Goal: Task Accomplishment & Management: Manage account settings

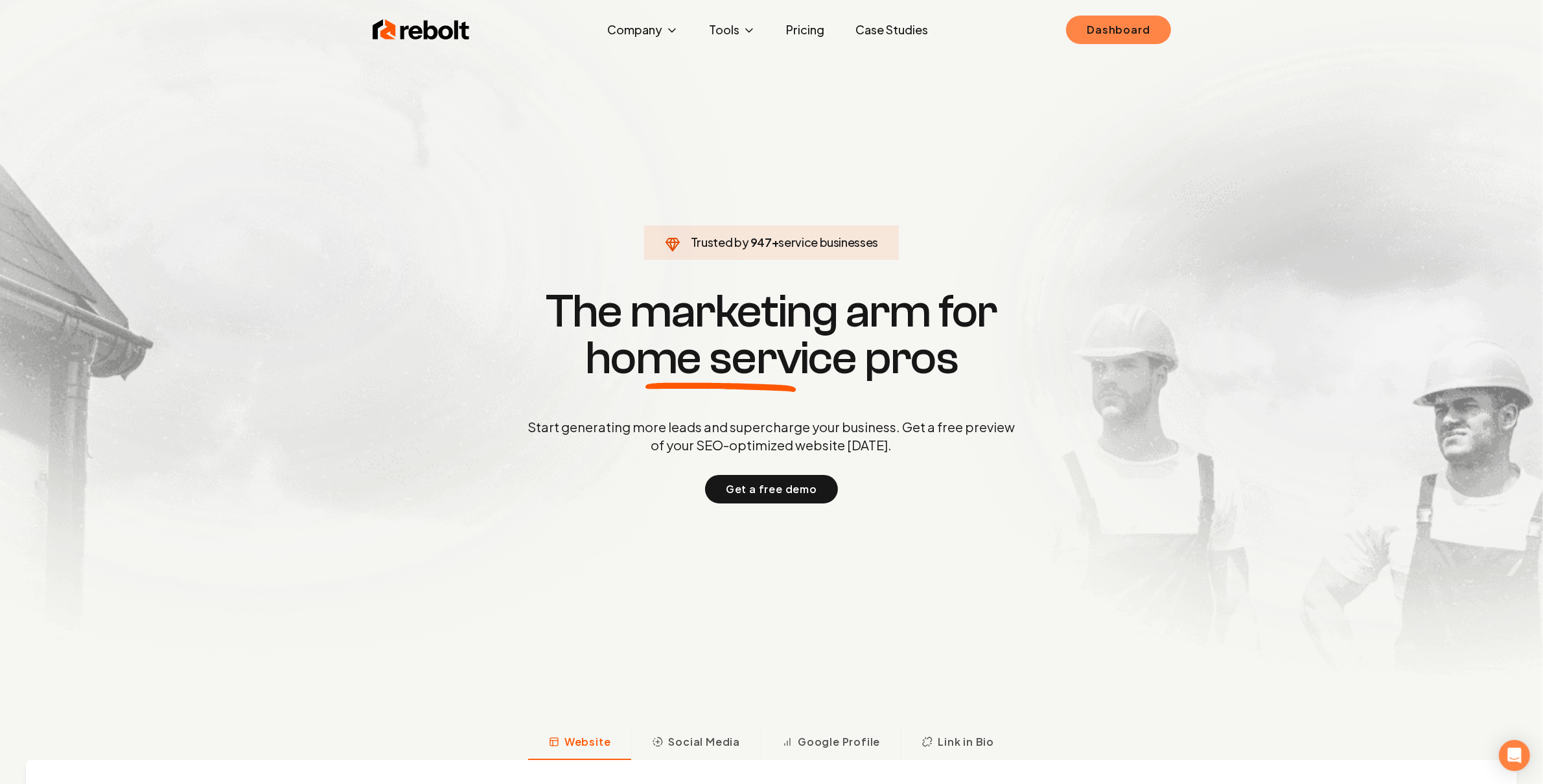
click at [1121, 29] on link "Dashboard" at bounding box center [1117, 30] width 104 height 29
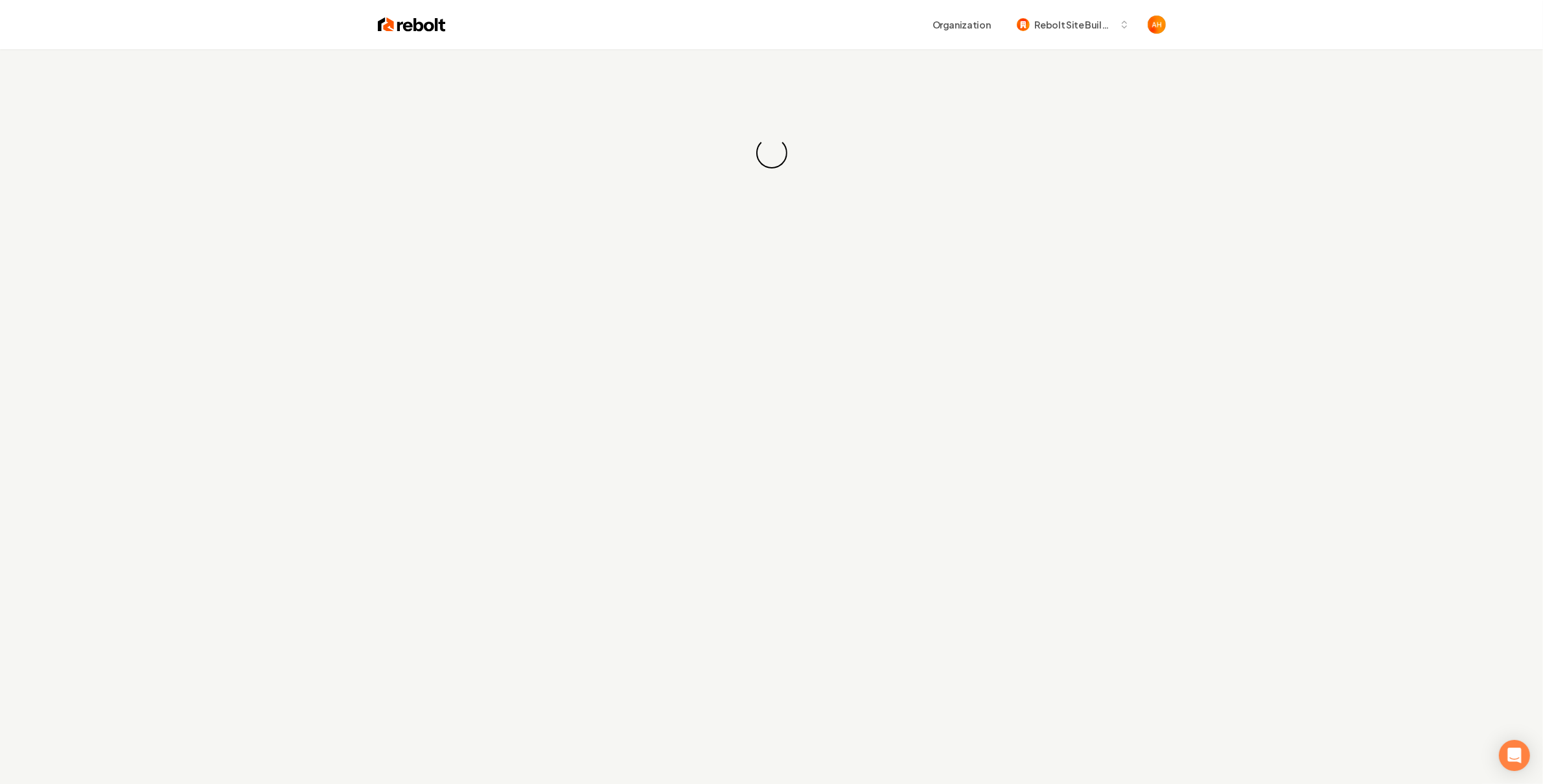
click at [789, 9] on div "Organization Rebolt Site Builder" at bounding box center [772, 25] width 830 height 49
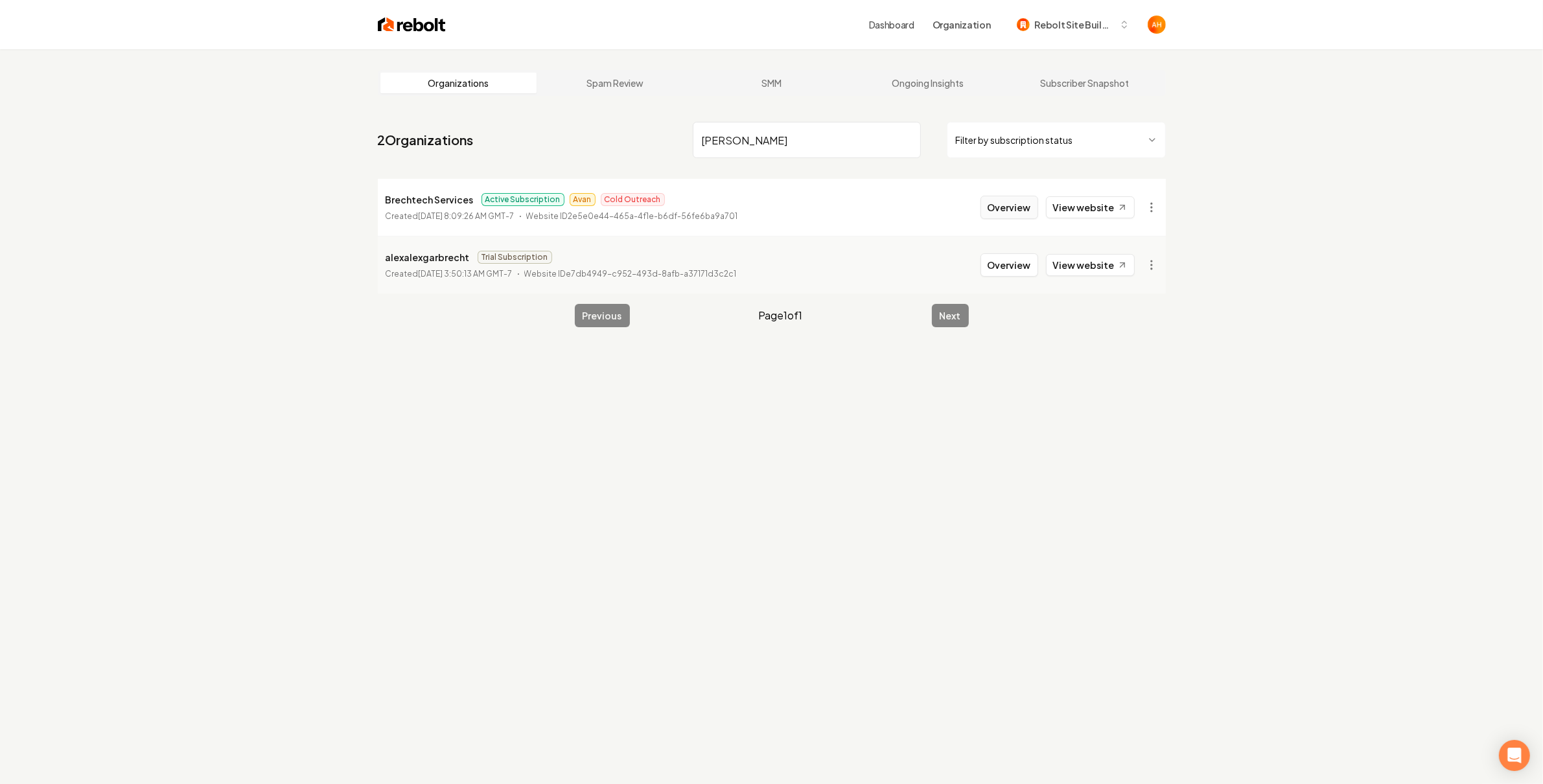
type input "[PERSON_NAME]"
click at [1001, 208] on button "Overview" at bounding box center [1009, 207] width 58 height 23
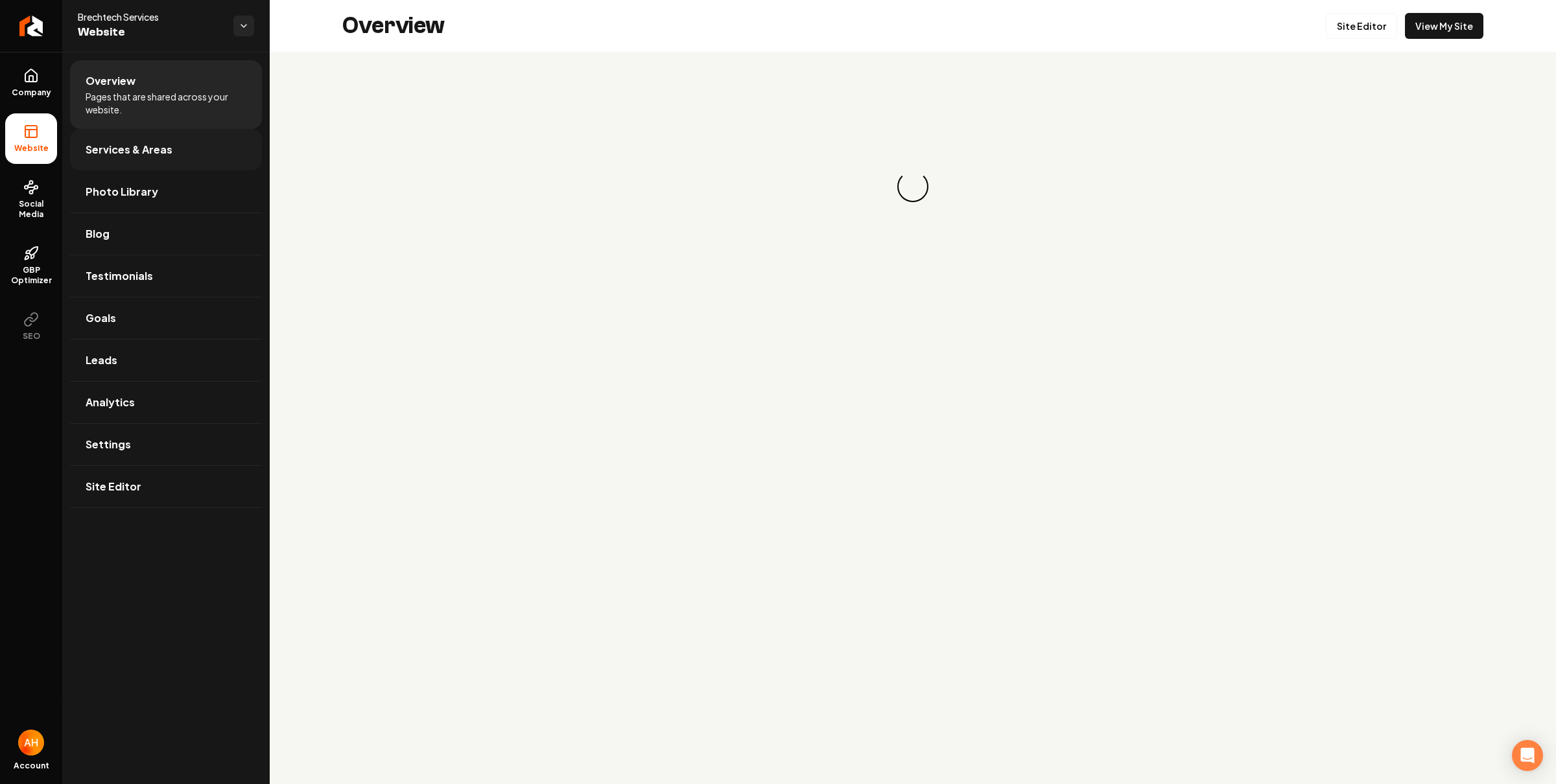
click at [159, 146] on span "Services & Areas" at bounding box center [129, 149] width 87 height 16
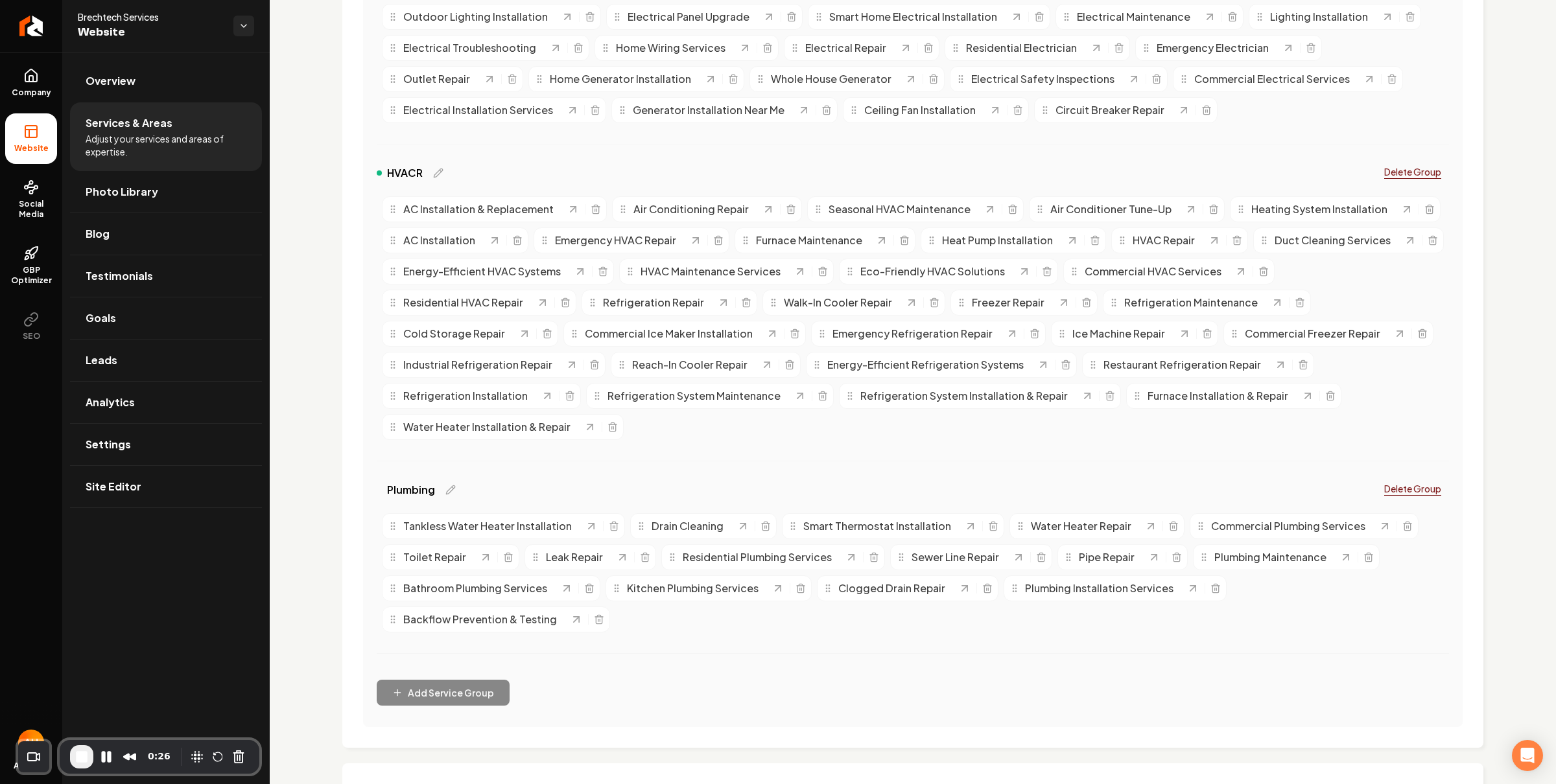
scroll to position [593, 0]
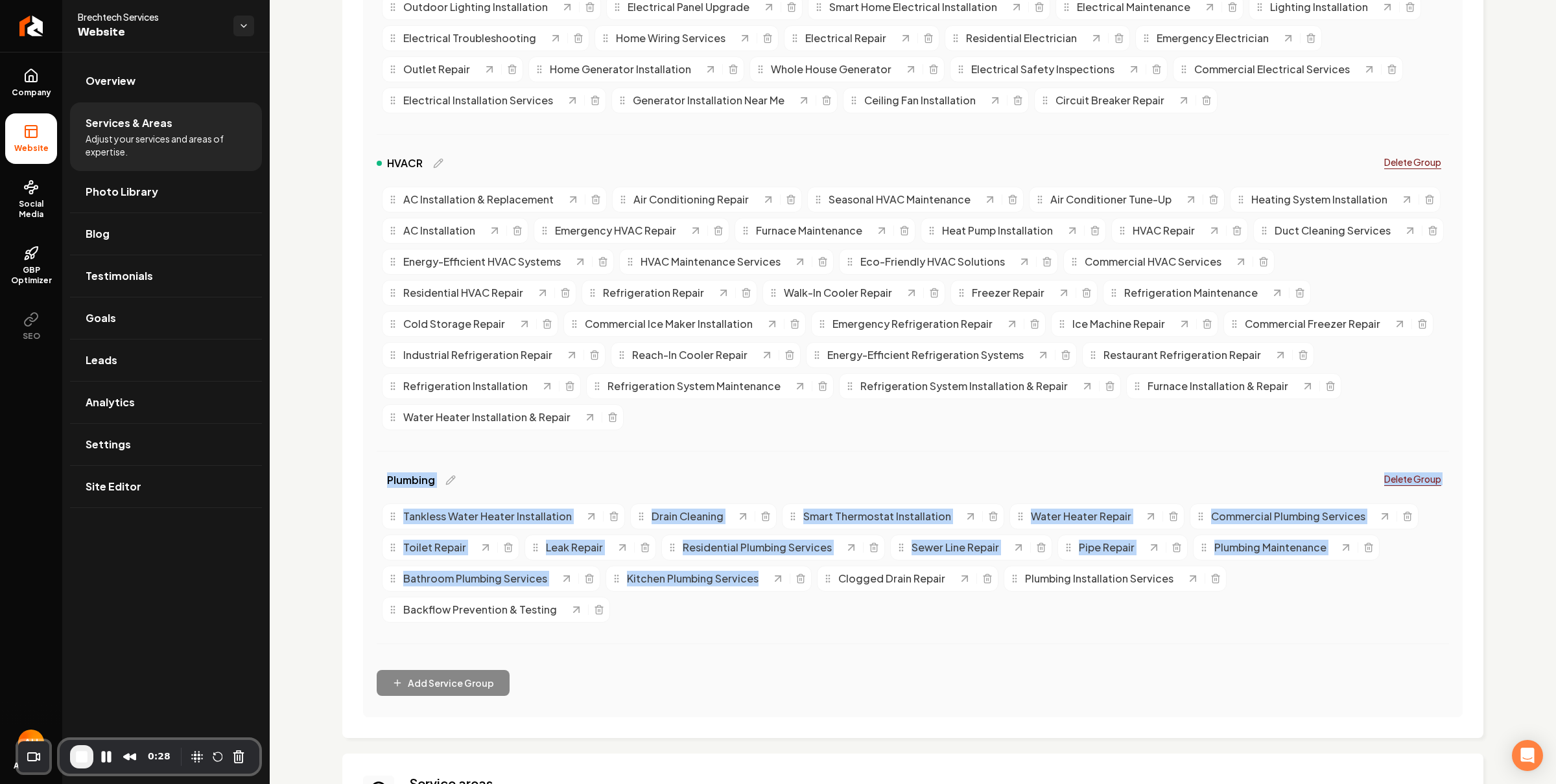
drag, startPoint x: 670, startPoint y: 621, endPoint x: 371, endPoint y: 478, distance: 331.4
click at [371, 478] on div "Organize Your Services 4 / 4 groups created Drag and drop services between grou…" at bounding box center [912, 188] width 1099 height 1057
click at [363, 468] on div "Organize Your Services 4 / 4 groups created Drag and drop services between grou…" at bounding box center [912, 188] width 1099 height 1057
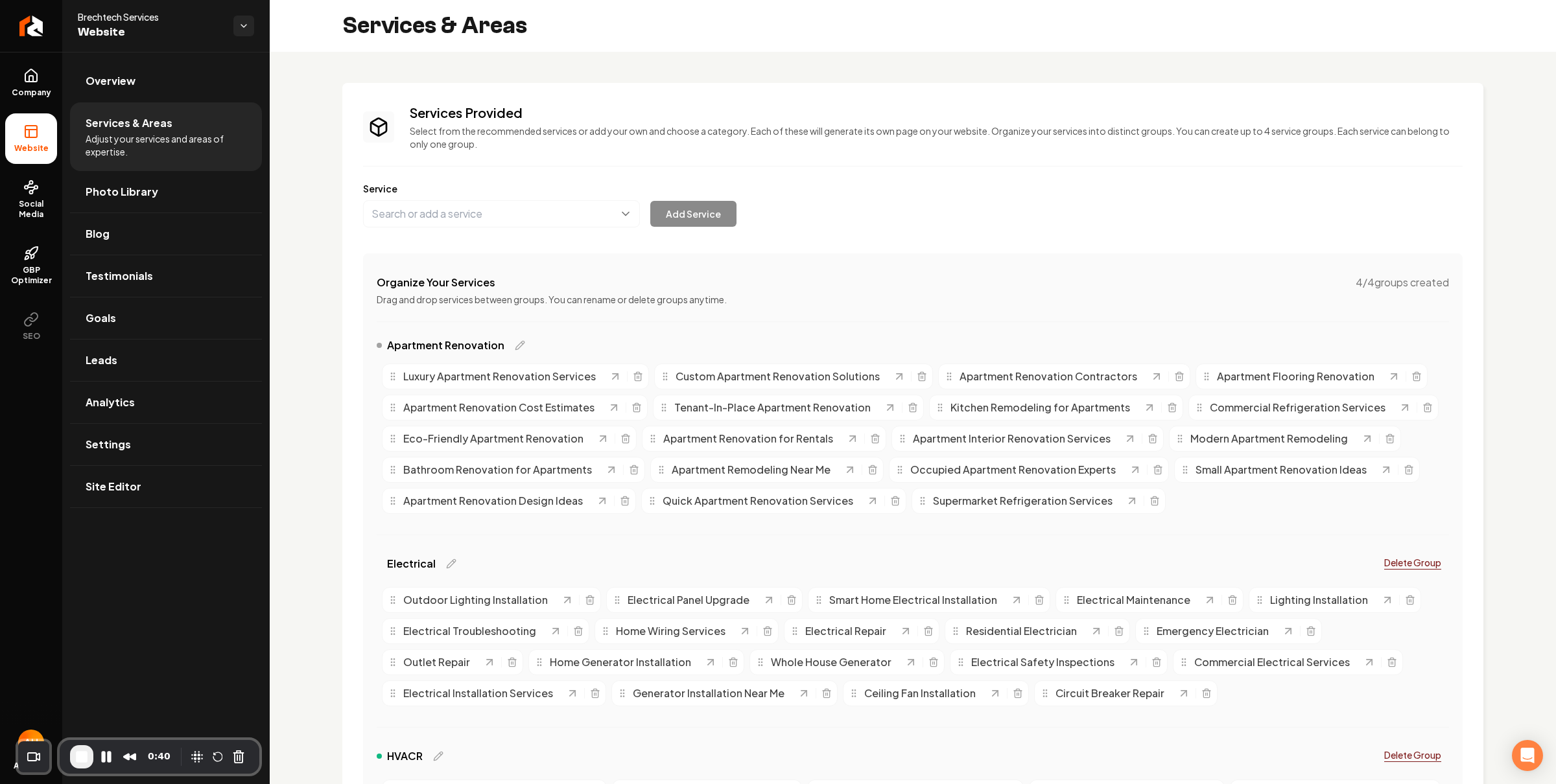
scroll to position [157, 0]
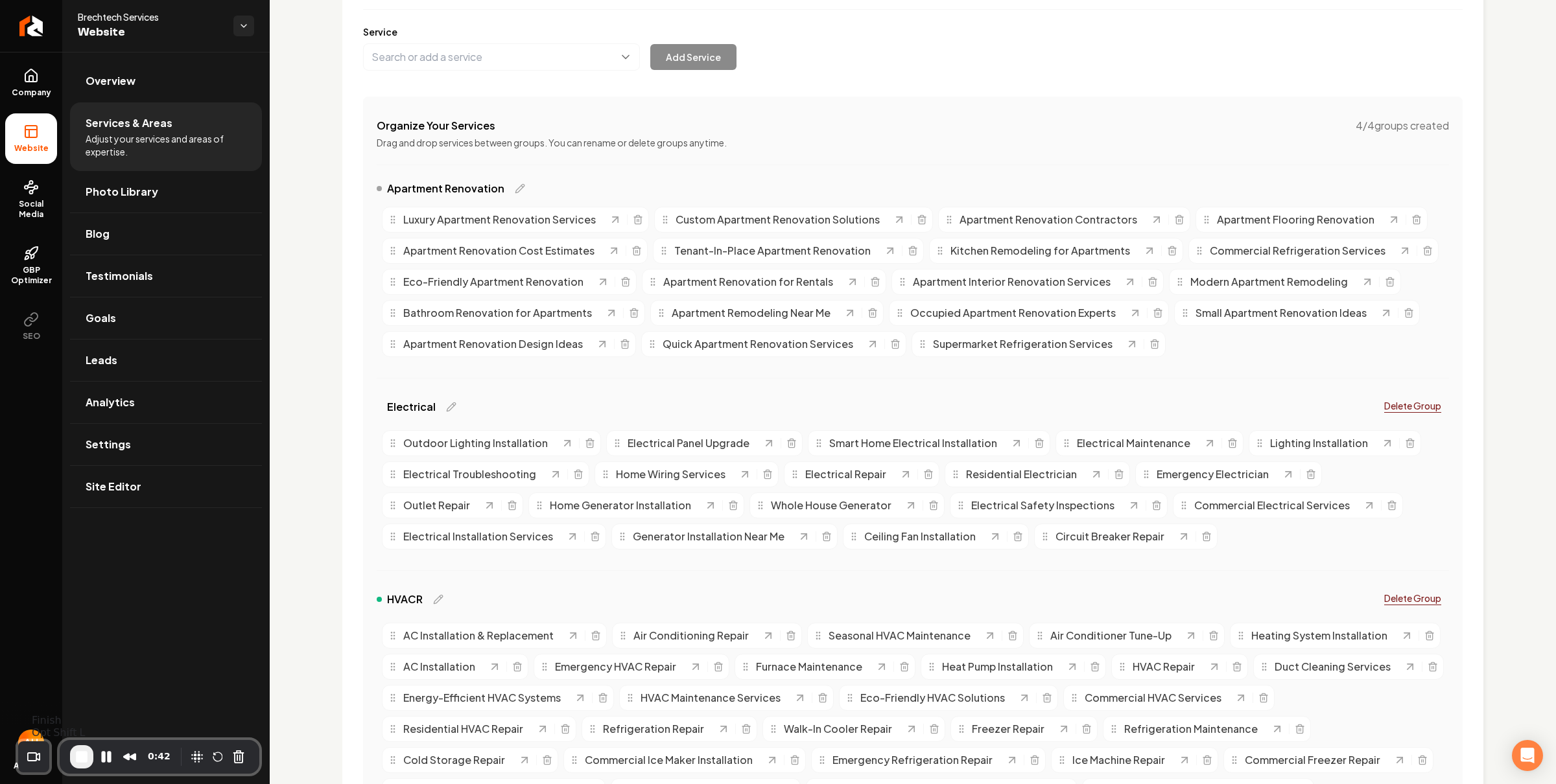
click at [82, 758] on span "End Recording" at bounding box center [82, 757] width 16 height 16
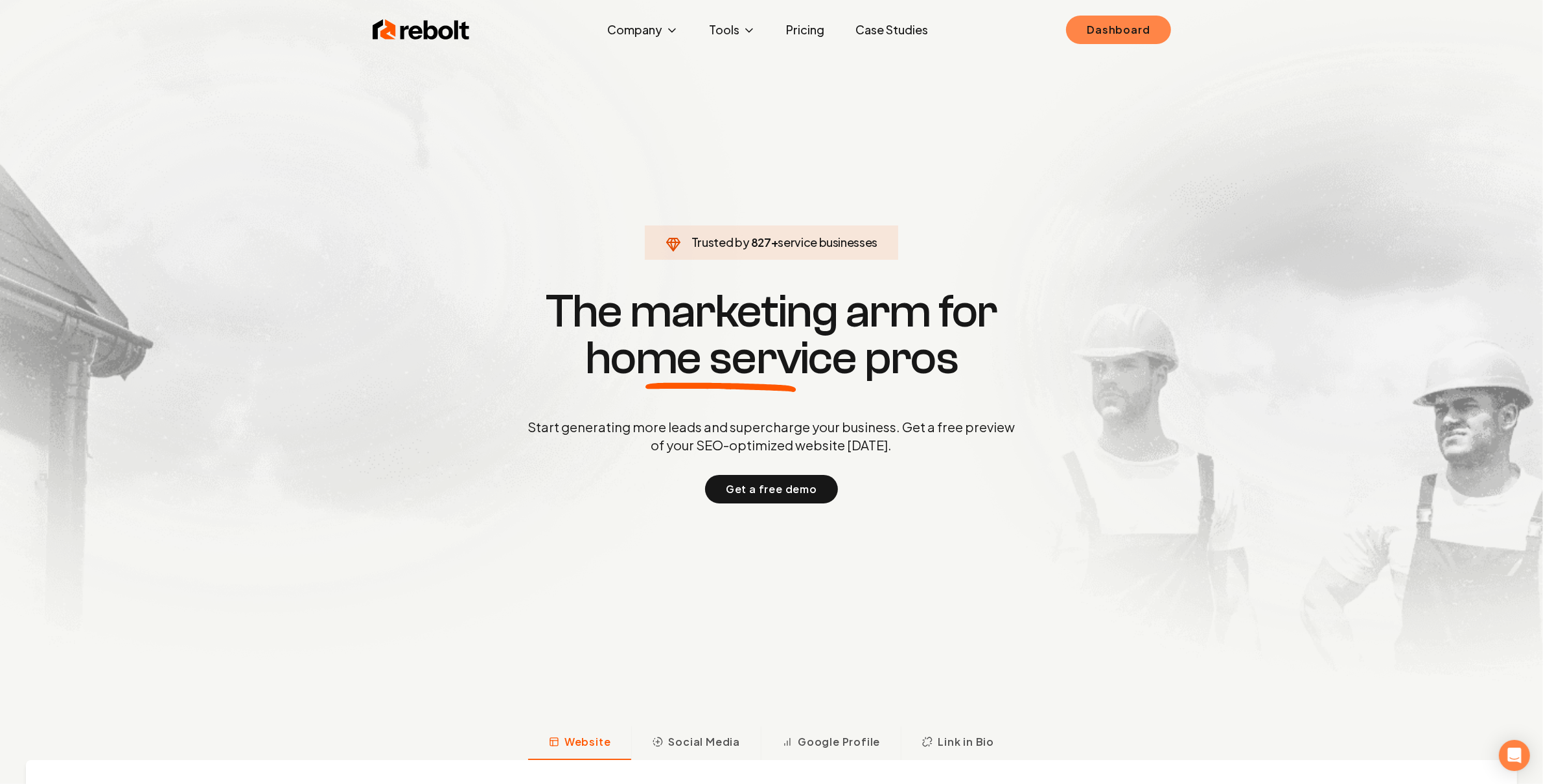
click at [1104, 29] on link "Dashboard" at bounding box center [1117, 30] width 104 height 29
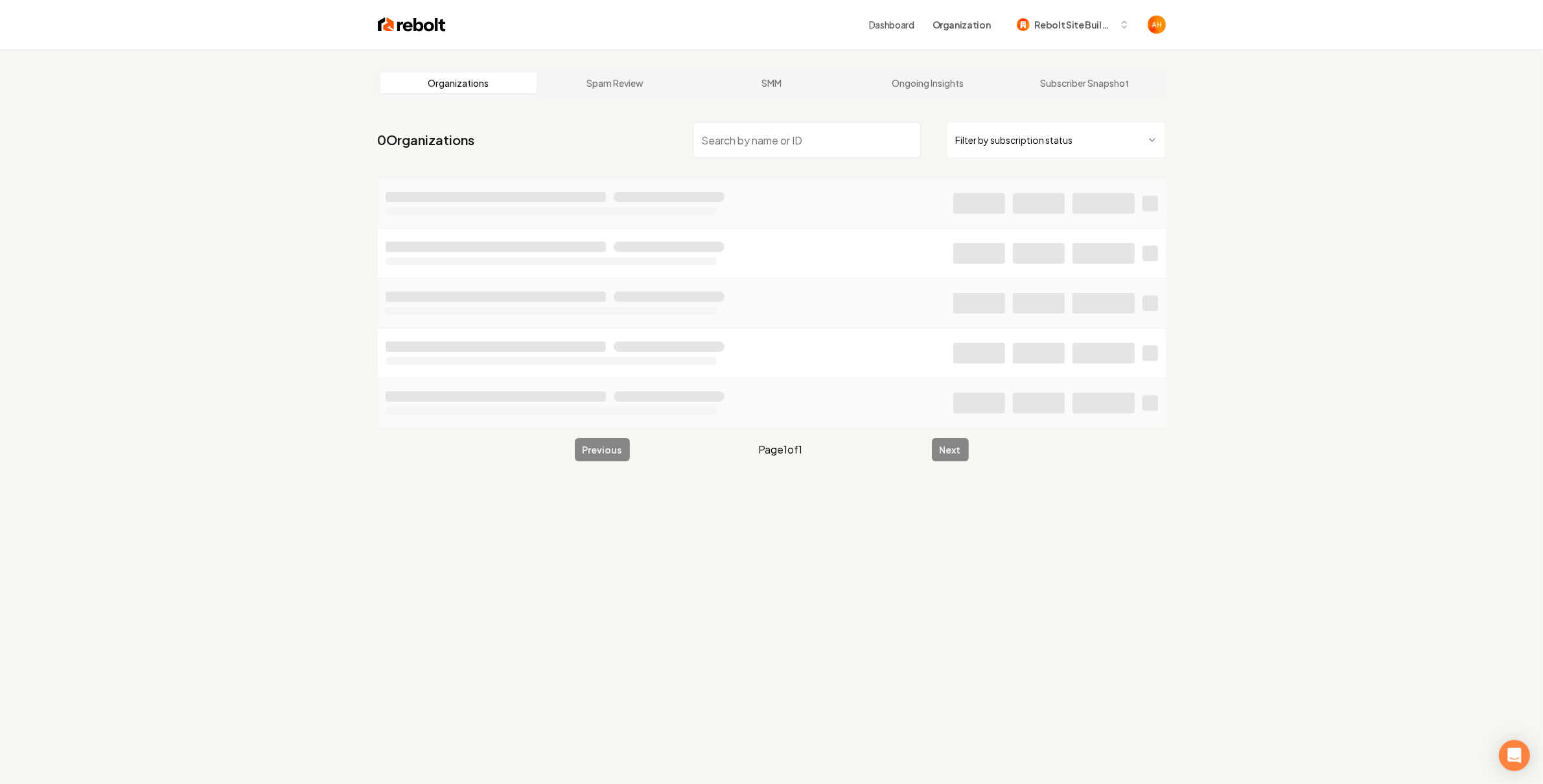
click at [894, 54] on main "Organizations Spam Review SMM Ongoing Insights Subscriber Snapshot 0 Organizati…" at bounding box center [772, 266] width 830 height 433
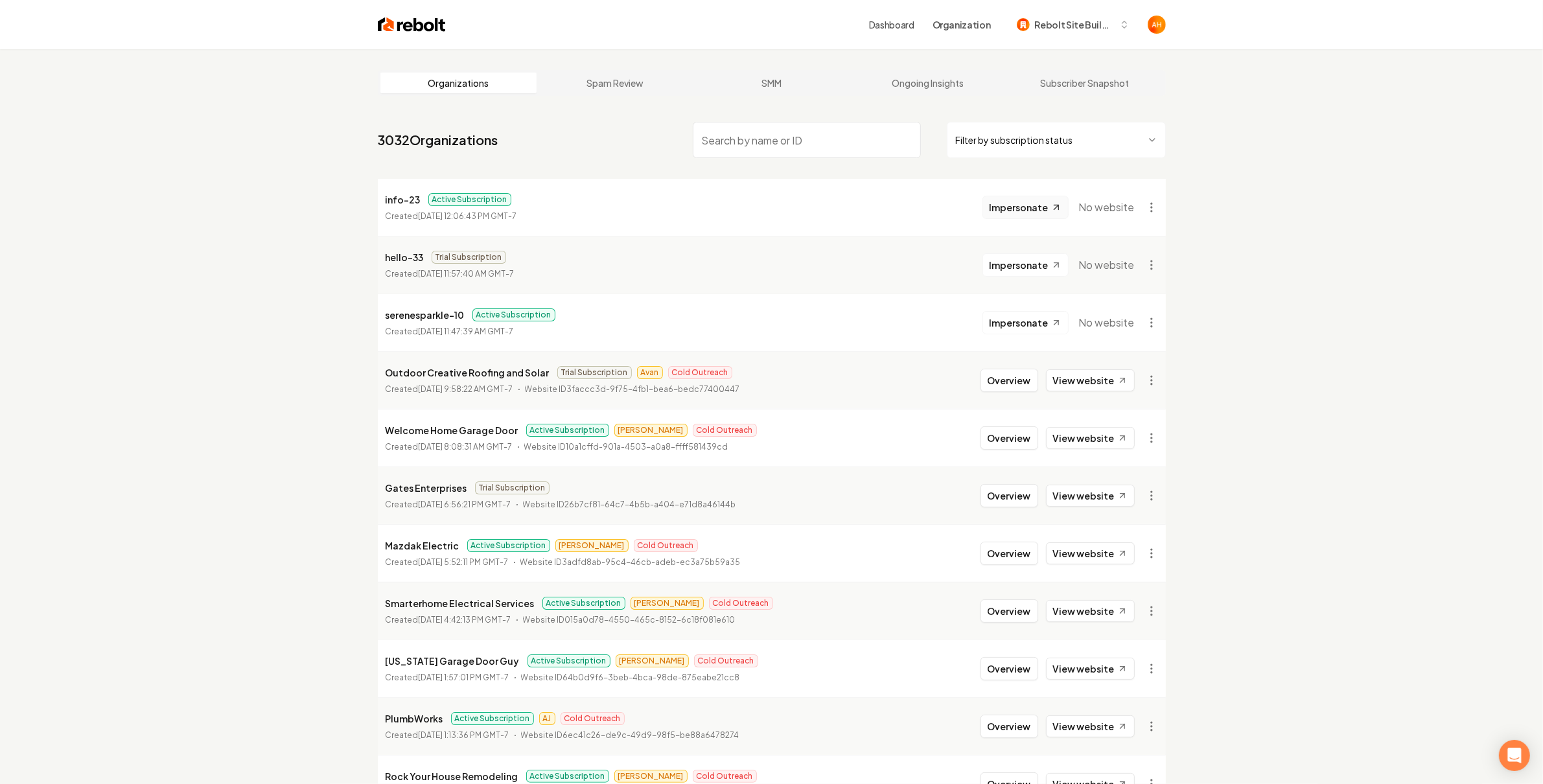
click at [993, 212] on span "Impersonate" at bounding box center [1019, 208] width 59 height 13
